Goal: Find specific page/section: Find specific page/section

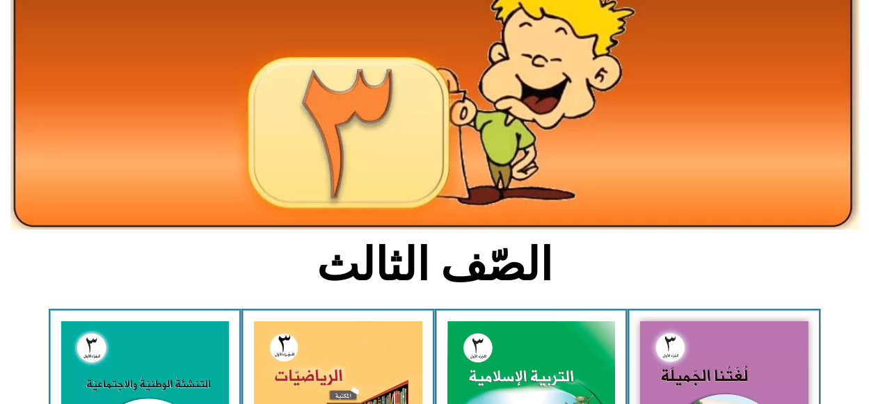
scroll to position [139, 0]
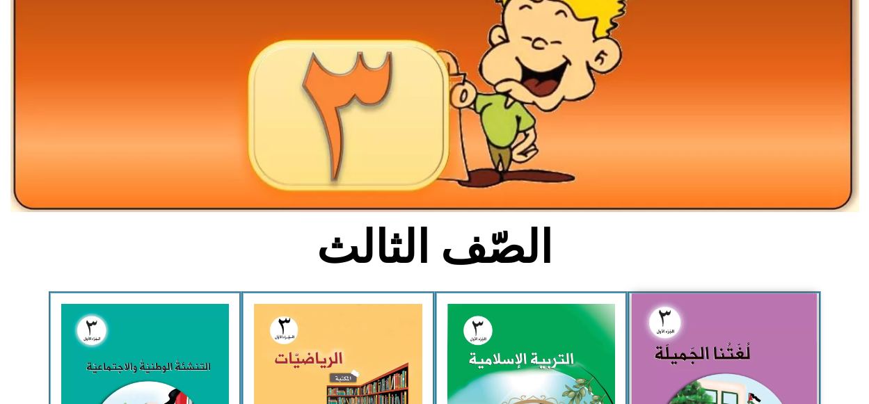
click at [741, 370] on img at bounding box center [724, 408] width 185 height 228
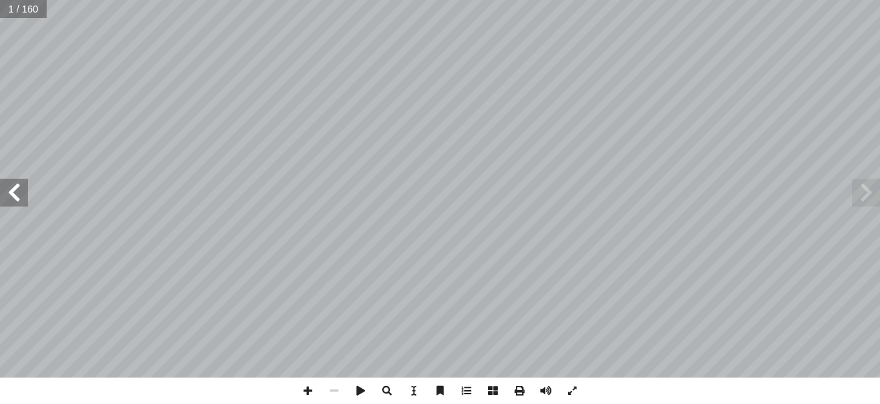
click at [24, 200] on div ") ً [PERSON_NAME] (منسقا أ ا . أ ا د. معين الفار بو بها أ ا . سناء أ ا . [PERSO…" at bounding box center [440, 189] width 880 height 378
click at [24, 200] on span at bounding box center [14, 193] width 28 height 28
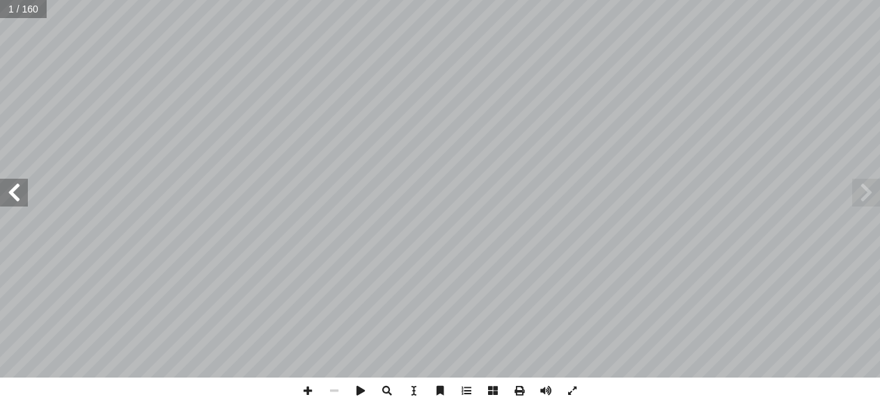
click at [24, 200] on span at bounding box center [14, 193] width 28 height 28
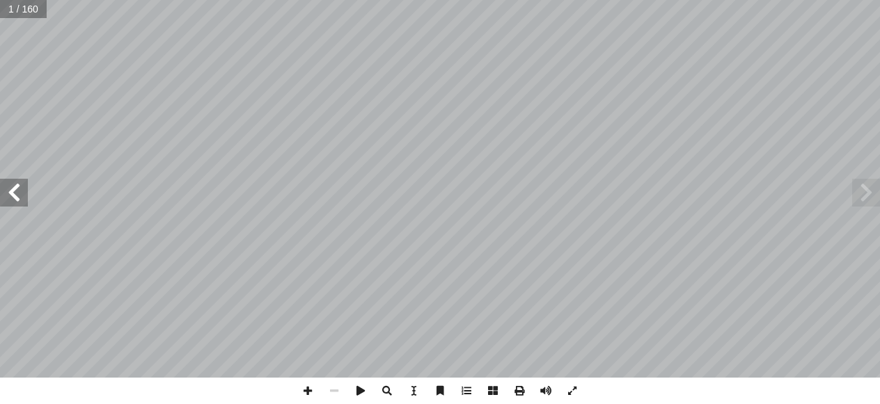
click at [24, 200] on span at bounding box center [14, 193] width 28 height 28
click at [310, 393] on span at bounding box center [307, 391] width 26 height 26
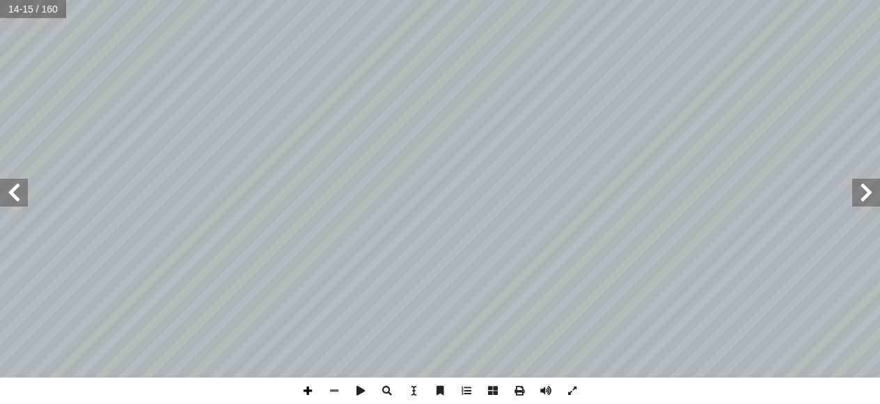
click at [310, 393] on span at bounding box center [307, 391] width 26 height 26
click at [339, 390] on span at bounding box center [334, 391] width 26 height 26
click at [311, 395] on span at bounding box center [307, 391] width 26 height 26
click at [339, 391] on span at bounding box center [334, 391] width 26 height 26
click at [336, 393] on span at bounding box center [334, 391] width 26 height 26
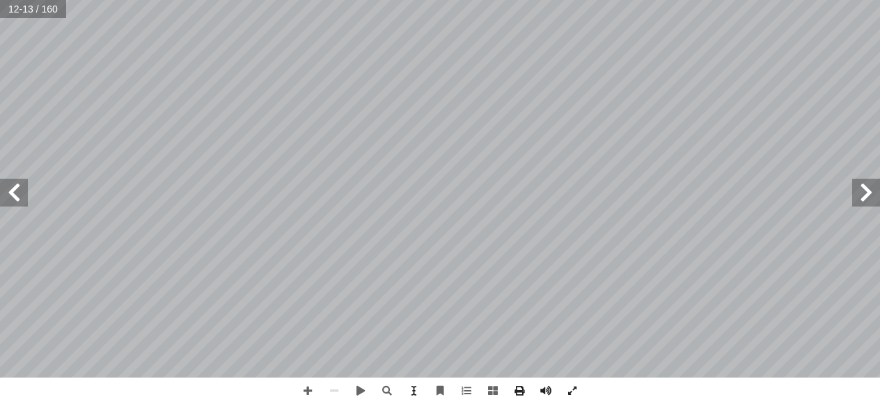
click at [19, 198] on span at bounding box center [14, 193] width 28 height 28
click at [24, 197] on span at bounding box center [14, 193] width 28 height 28
click at [304, 391] on span at bounding box center [307, 391] width 26 height 26
